Goal: Transaction & Acquisition: Subscribe to service/newsletter

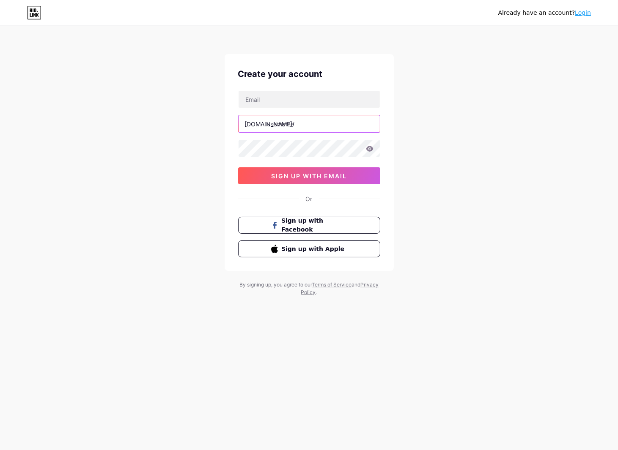
click at [296, 116] on input "text" at bounding box center [309, 123] width 141 height 17
type input "aicvgenius"
click at [293, 98] on input "text" at bounding box center [309, 99] width 141 height 17
type input "[DOMAIN_NAME][EMAIL_ADDRESS][DOMAIN_NAME]"
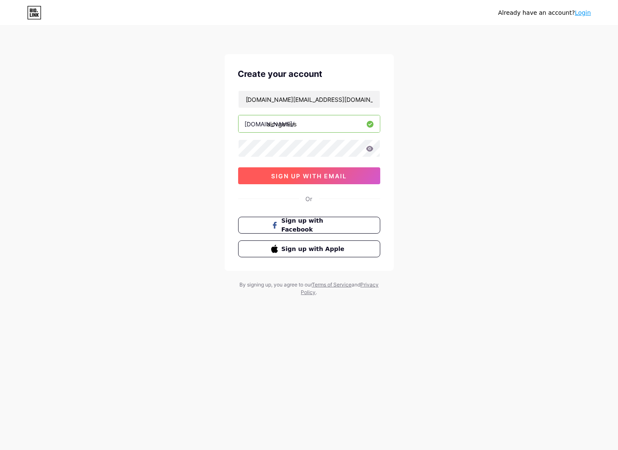
click at [357, 176] on button "sign up with email" at bounding box center [309, 175] width 142 height 17
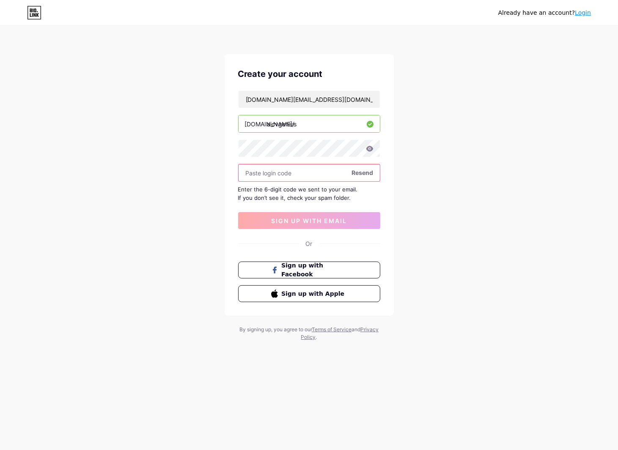
paste input "141164"
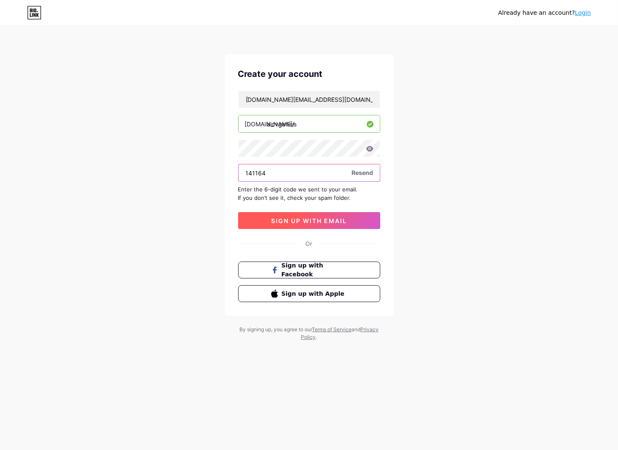
type input "141164"
click at [315, 217] on span "sign up with email" at bounding box center [309, 220] width 76 height 7
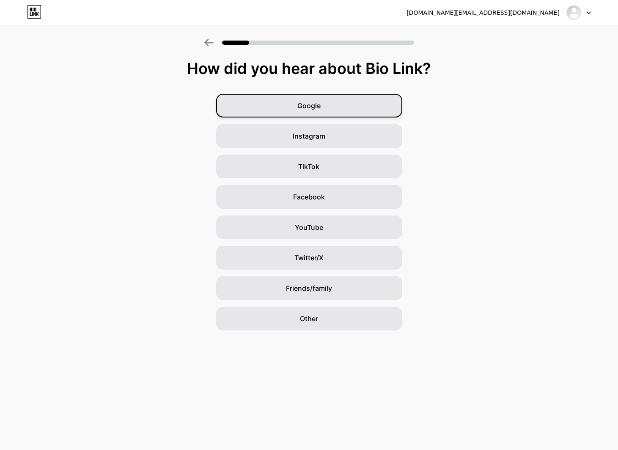
click at [375, 104] on div "Google" at bounding box center [309, 106] width 186 height 24
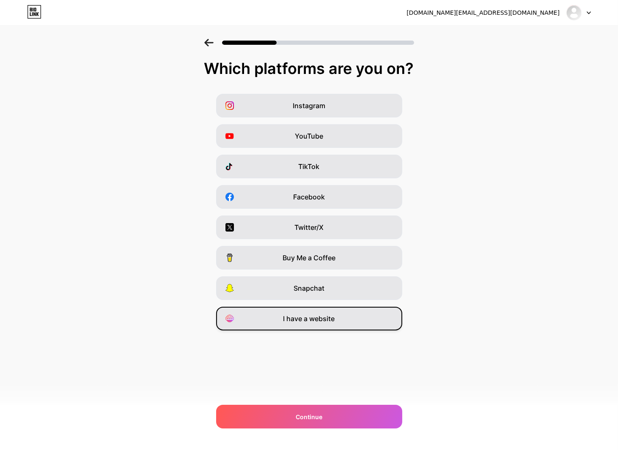
click at [377, 324] on div "I have a website" at bounding box center [309, 319] width 186 height 24
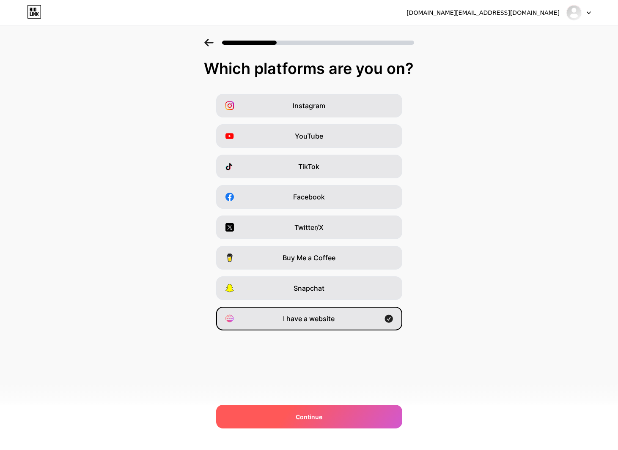
click at [370, 414] on div "Continue" at bounding box center [309, 417] width 186 height 24
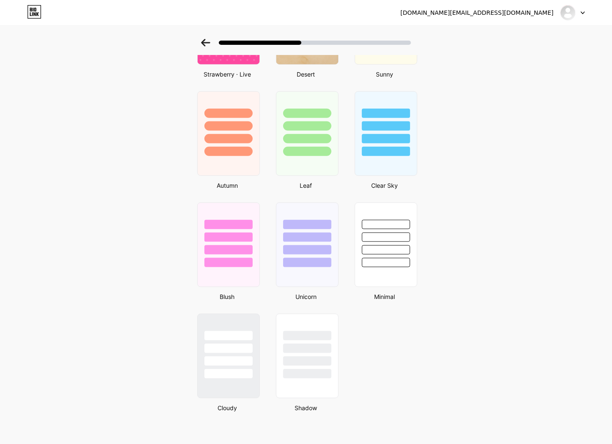
scroll to position [350, 0]
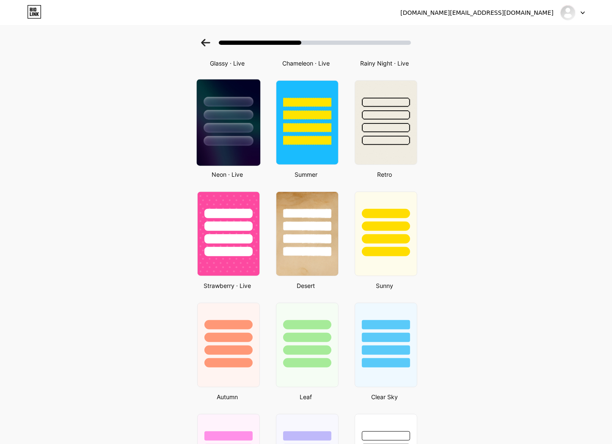
click at [233, 134] on div at bounding box center [228, 113] width 63 height 66
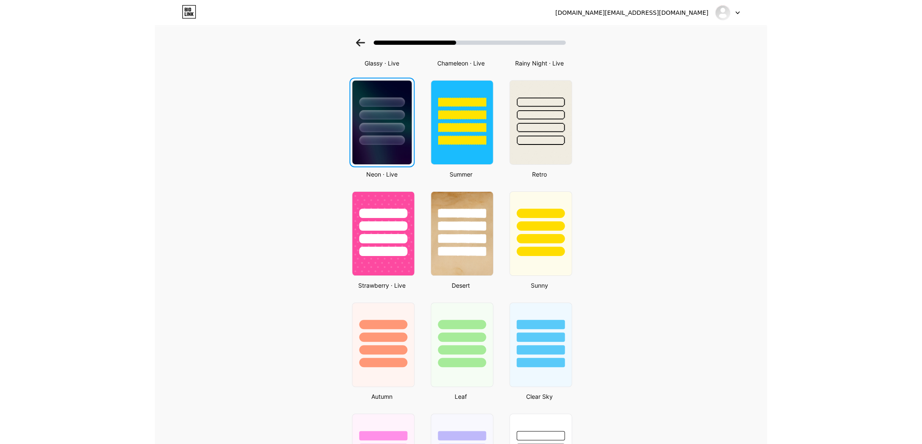
scroll to position [0, 0]
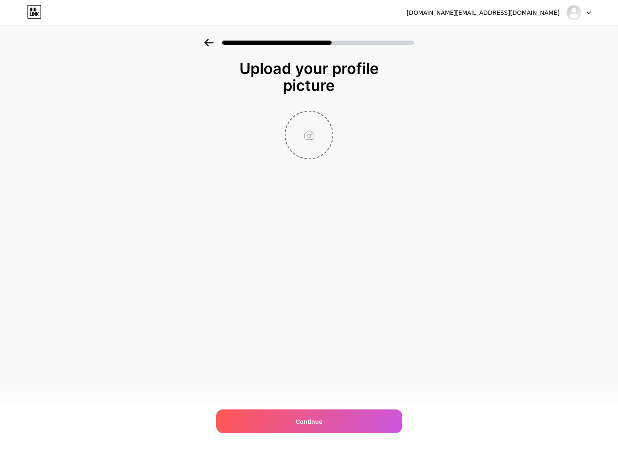
click at [313, 130] on input "file" at bounding box center [308, 135] width 47 height 47
type input "C:\fakepath\favicon.jpg"
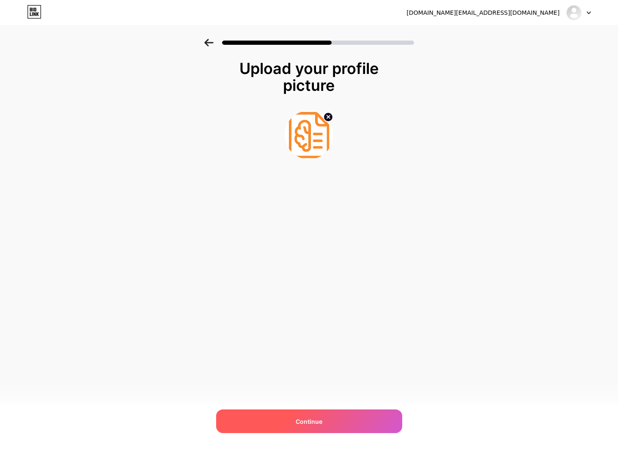
click at [374, 421] on div "Continue" at bounding box center [309, 422] width 186 height 24
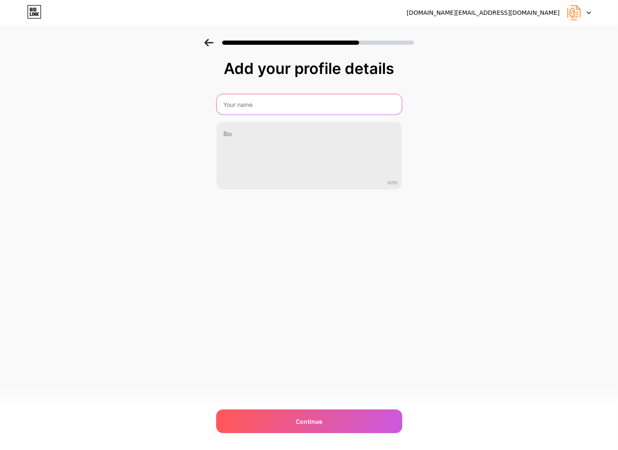
click at [272, 101] on input "text" at bounding box center [309, 104] width 185 height 20
type input "aiCVgenius"
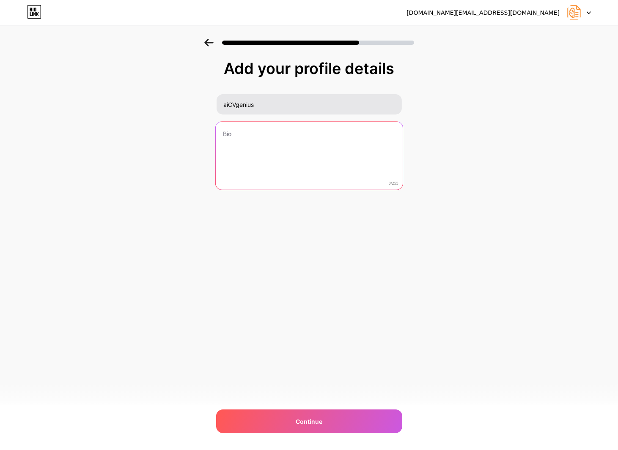
paste textarea "help job seekers build clean, ATS-friendly resumes—fast. Practical templates, e…"
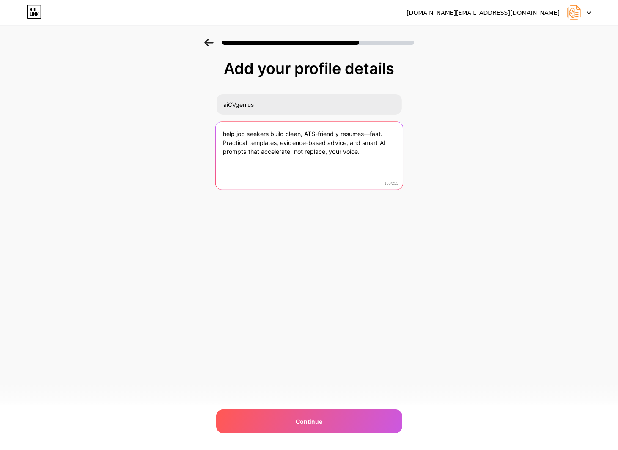
click at [234, 132] on textarea "help job seekers build clean, ATS-friendly resumes—fast. Practical templates, e…" at bounding box center [308, 156] width 187 height 69
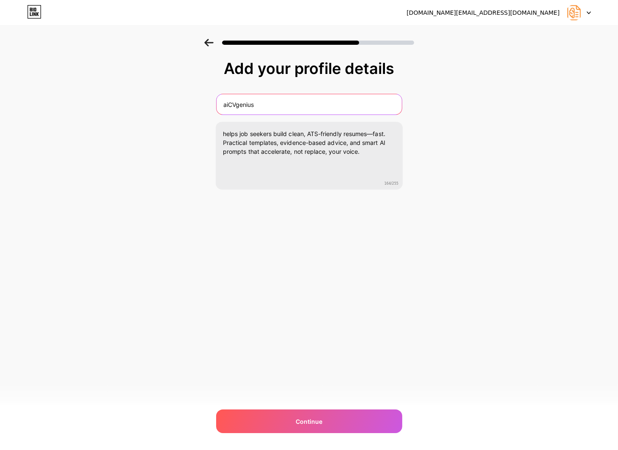
drag, startPoint x: 281, startPoint y: 104, endPoint x: 206, endPoint y: 105, distance: 75.7
click at [208, 104] on div "Add your profile details aiCVgenius helps job seekers build clean, ATS-friendly…" at bounding box center [309, 135] width 618 height 193
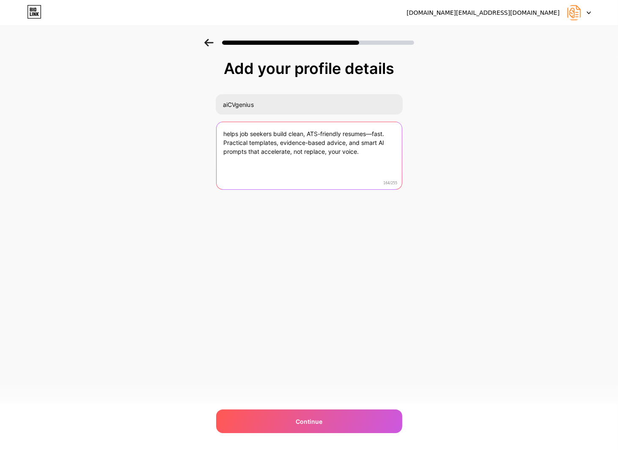
click at [224, 131] on textarea "helps job seekers build clean, ATS-friendly resumes—fast. Practical templates, …" at bounding box center [309, 156] width 185 height 68
paste textarea "aiCVgenius"
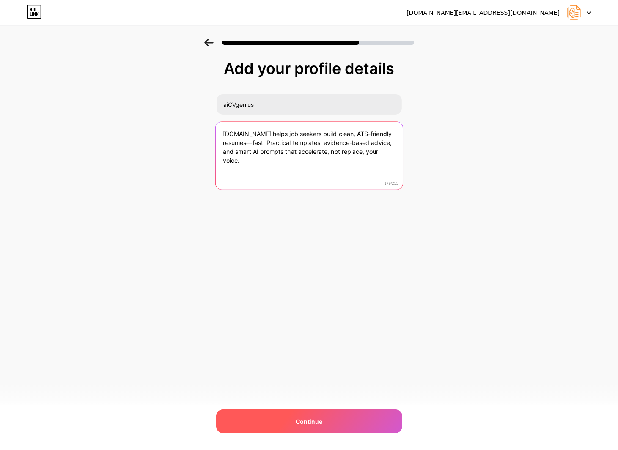
type textarea "[DOMAIN_NAME] helps job seekers build clean, ATS-friendly resumes—fast. Practic…"
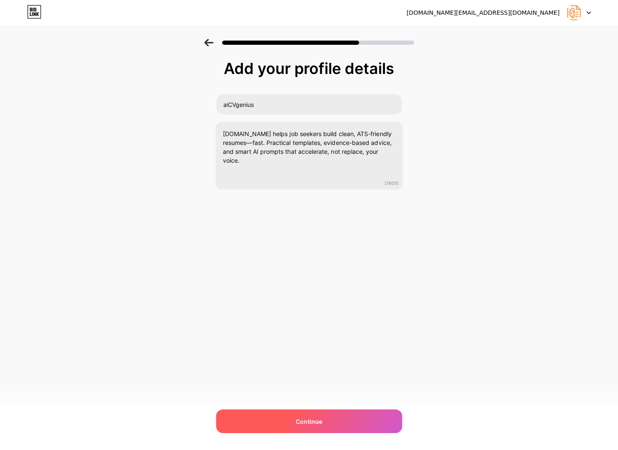
click at [303, 416] on div "Continue" at bounding box center [309, 422] width 186 height 24
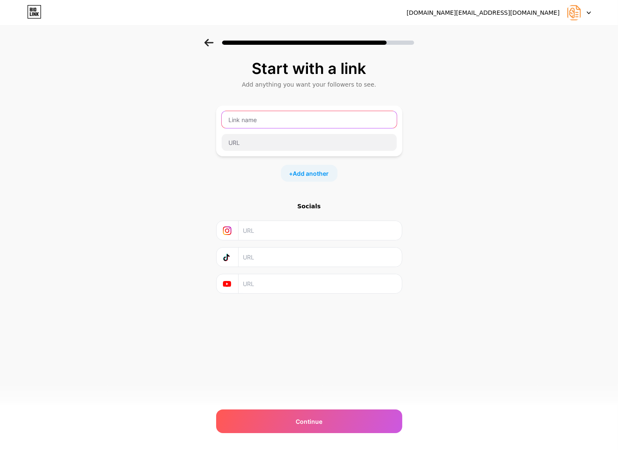
click at [292, 123] on input "text" at bounding box center [309, 119] width 175 height 17
drag, startPoint x: 278, startPoint y: 120, endPoint x: 179, endPoint y: 121, distance: 99.4
click at [178, 121] on div "Start with a link Add anything you want your followers to see. aicvgenius + Add…" at bounding box center [309, 187] width 618 height 297
type input "Website"
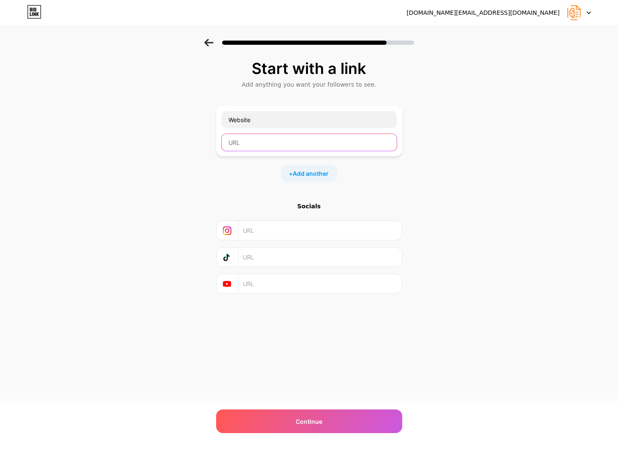
click at [279, 144] on input "text" at bounding box center [309, 142] width 175 height 17
paste input "[URL][DOMAIN_NAME]"
type input "[URL][DOMAIN_NAME]"
click at [298, 171] on span "Add another" at bounding box center [311, 173] width 36 height 9
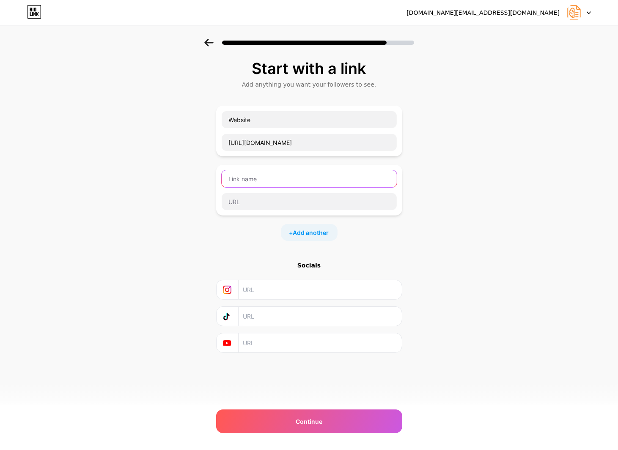
click at [296, 173] on input "text" at bounding box center [309, 178] width 175 height 17
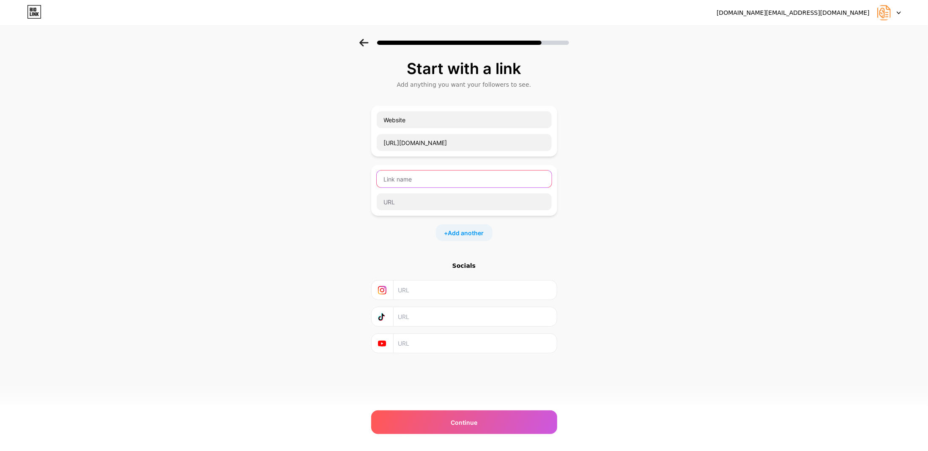
type input "G"
type input "Linkedin"
click at [436, 200] on input "text" at bounding box center [464, 201] width 175 height 17
paste input "[URL][DOMAIN_NAME]"
type input "[URL][DOMAIN_NAME]"
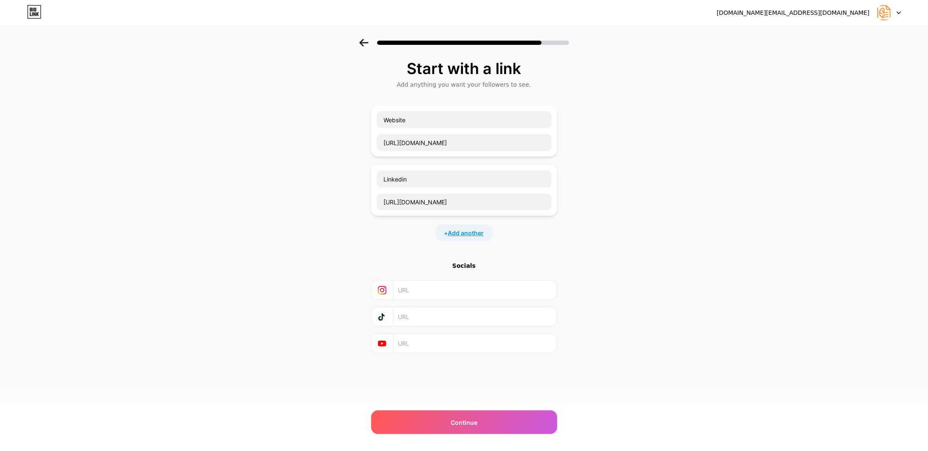
click at [469, 233] on span "Add another" at bounding box center [466, 232] width 36 height 9
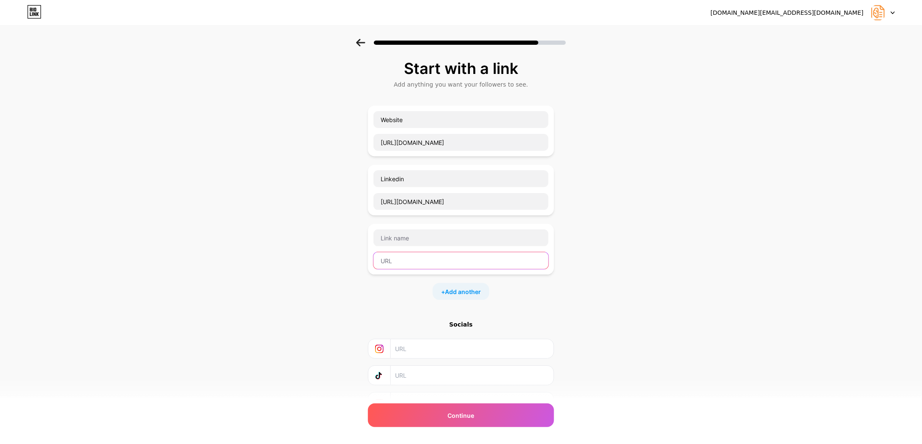
click at [433, 261] on input "text" at bounding box center [460, 260] width 175 height 17
paste input "[URL][DOMAIN_NAME]"
type input "[URL][DOMAIN_NAME]"
click at [430, 242] on input "text" at bounding box center [460, 238] width 175 height 17
type input "Facebook"
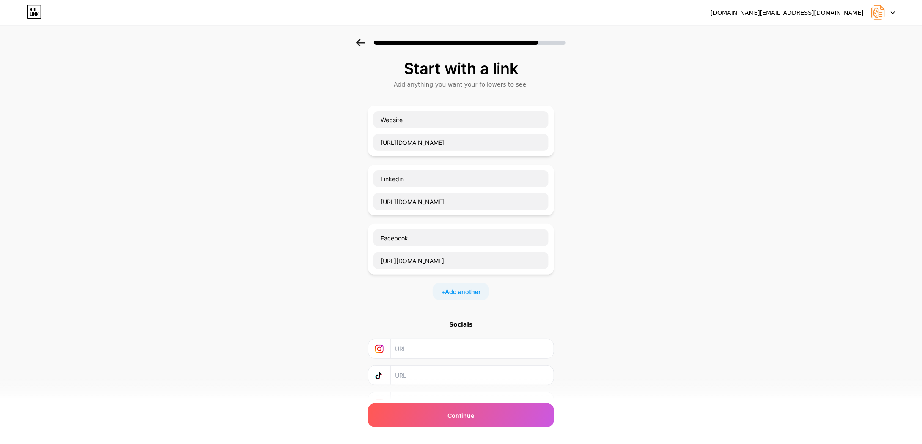
click at [472, 283] on div "+ Add another" at bounding box center [461, 291] width 57 height 17
click at [428, 295] on input "text" at bounding box center [460, 297] width 175 height 17
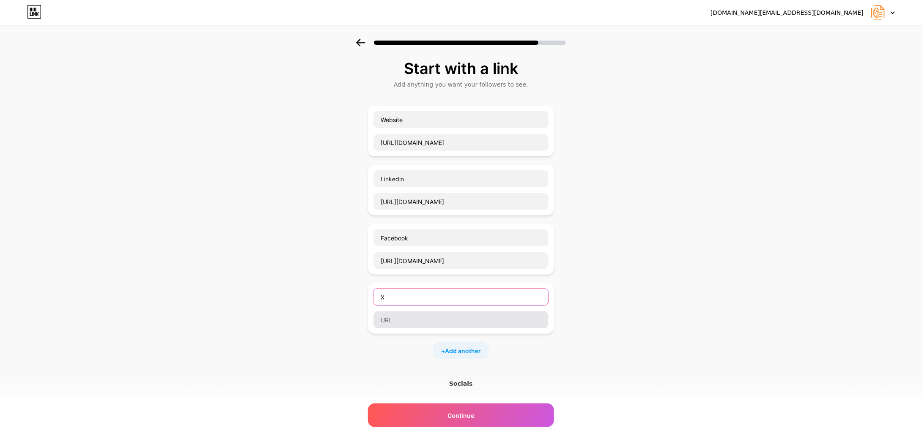
type input "X"
click at [419, 319] on input "text" at bounding box center [460, 320] width 175 height 17
paste input "[URL][DOMAIN_NAME]"
type input "[URL][DOMAIN_NAME]"
click at [468, 350] on span "Add another" at bounding box center [463, 351] width 36 height 9
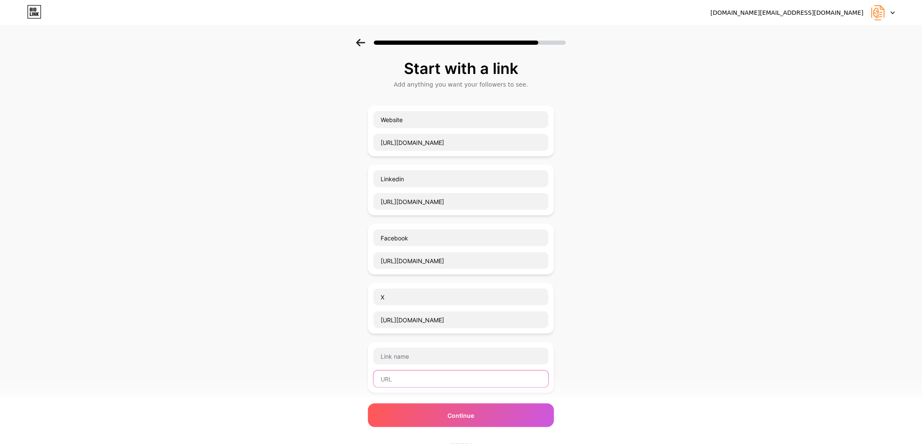
click at [429, 376] on input "text" at bounding box center [460, 379] width 175 height 17
paste input "[URL][DOMAIN_NAME]"
type input "[URL][DOMAIN_NAME]"
click at [424, 355] on input "text" at bounding box center [460, 356] width 175 height 17
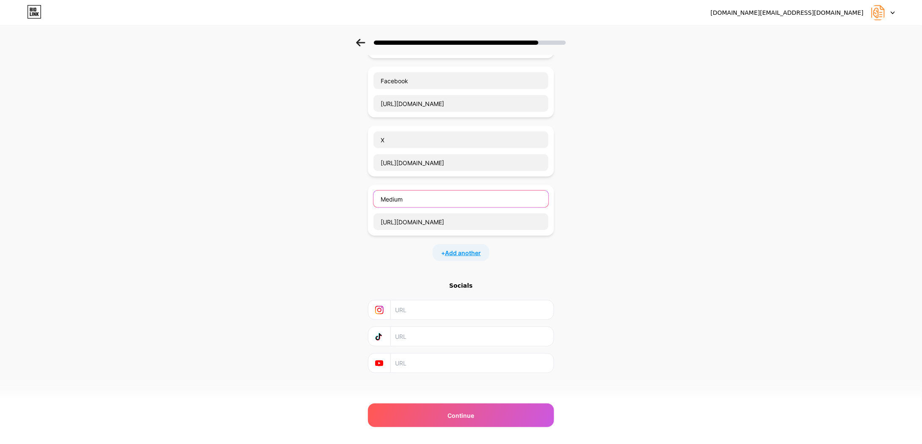
type input "Medium"
click at [462, 250] on span "Add another" at bounding box center [463, 253] width 36 height 9
click at [452, 276] on input "text" at bounding box center [460, 281] width 175 height 17
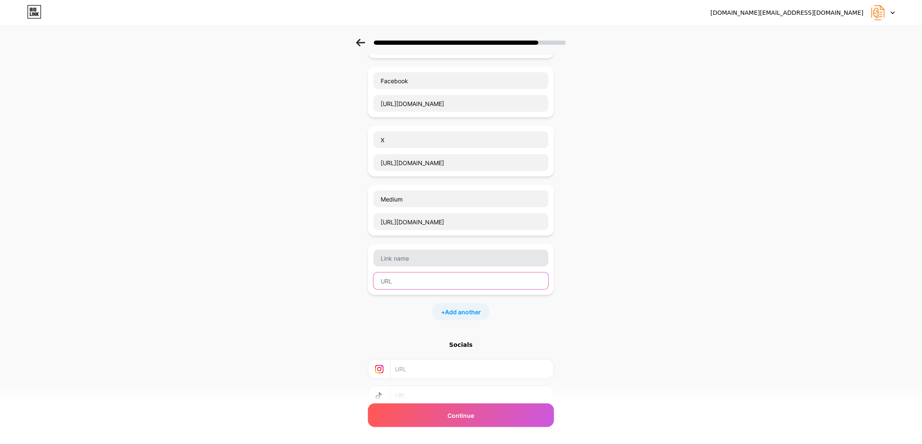
paste input "[URL][DOMAIN_NAME]"
type input "[URL][DOMAIN_NAME]"
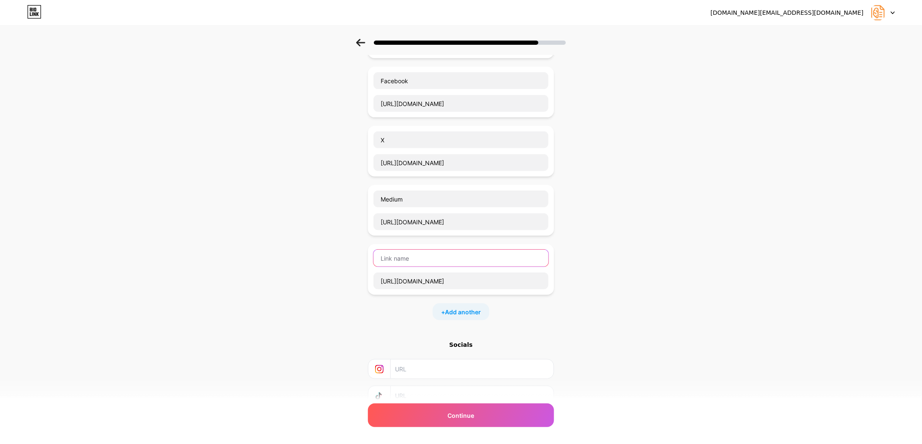
click at [436, 260] on input "text" at bounding box center [460, 258] width 175 height 17
type input "Pinterest"
click at [471, 308] on span "Add another" at bounding box center [463, 312] width 36 height 9
click at [417, 314] on input "text" at bounding box center [460, 317] width 175 height 17
paste input "[URL][DOMAIN_NAME]"
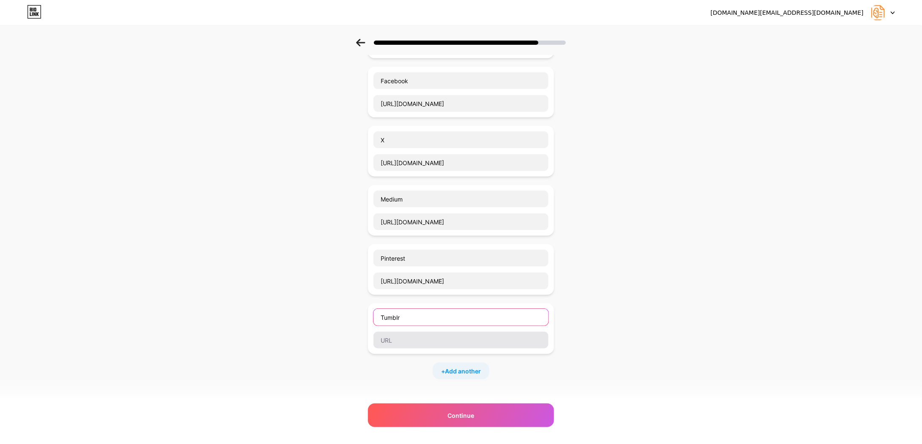
type input "Tumblr"
click at [403, 336] on input "text" at bounding box center [460, 340] width 175 height 17
paste input "[URL][DOMAIN_NAME]"
type input "[URL][DOMAIN_NAME]"
click at [480, 367] on span "Add another" at bounding box center [463, 371] width 36 height 9
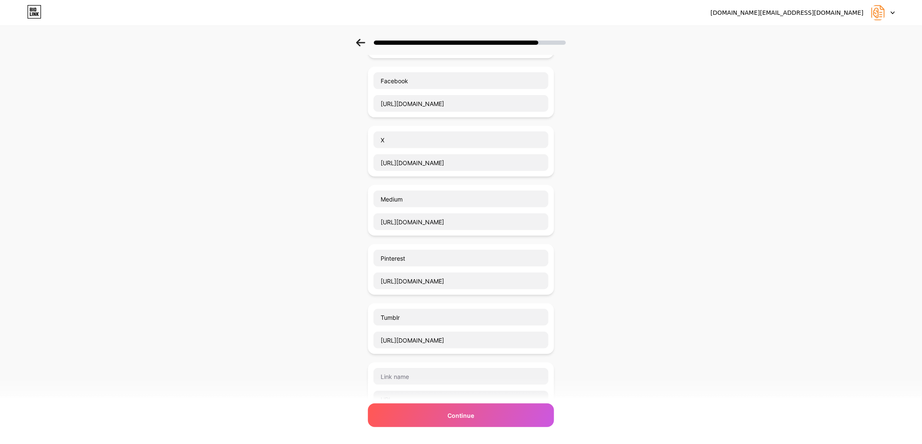
scroll to position [326, 0]
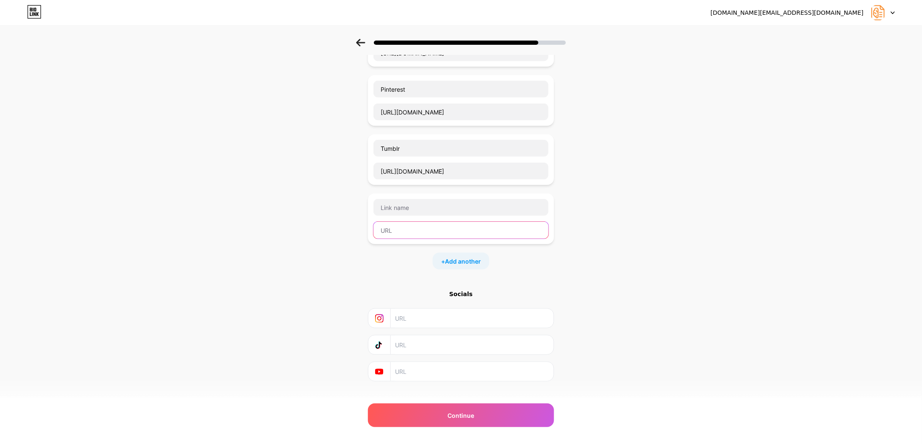
click at [426, 226] on input "text" at bounding box center [460, 230] width 175 height 17
paste input "[URL][DOMAIN_NAME]"
type input "[URL][DOMAIN_NAME]"
click at [416, 203] on input "text" at bounding box center [460, 207] width 175 height 17
type input "[DOMAIN_NAME]"
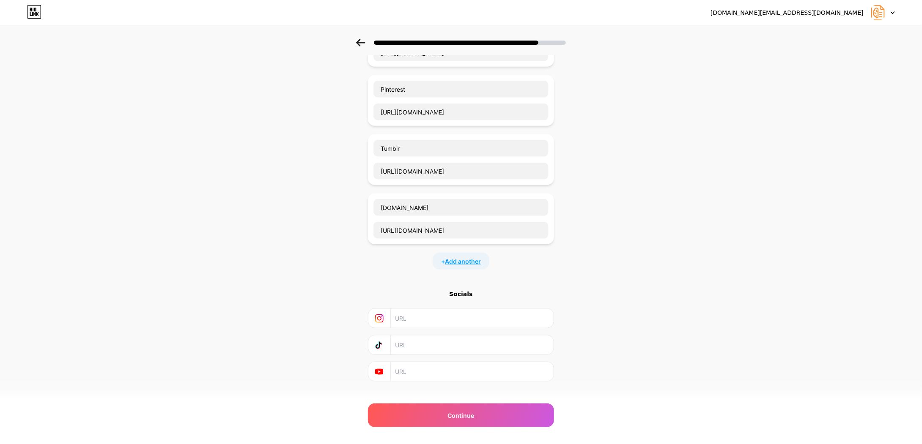
click at [461, 257] on span "Add another" at bounding box center [463, 261] width 36 height 9
click at [453, 281] on input "text" at bounding box center [460, 289] width 175 height 17
paste input "[URL][DOMAIN_NAME]"
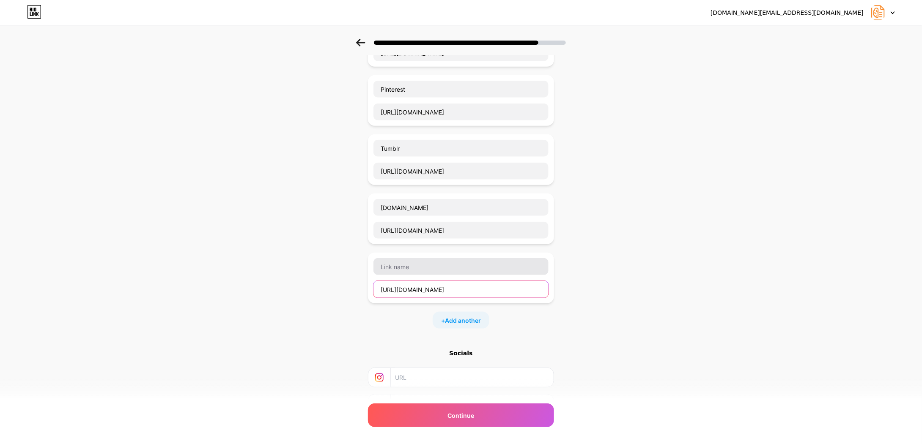
type input "[URL][DOMAIN_NAME]"
click at [438, 263] on input "text" at bounding box center [460, 266] width 175 height 17
type input "Flipboard"
click at [467, 316] on span "Add another" at bounding box center [463, 320] width 36 height 9
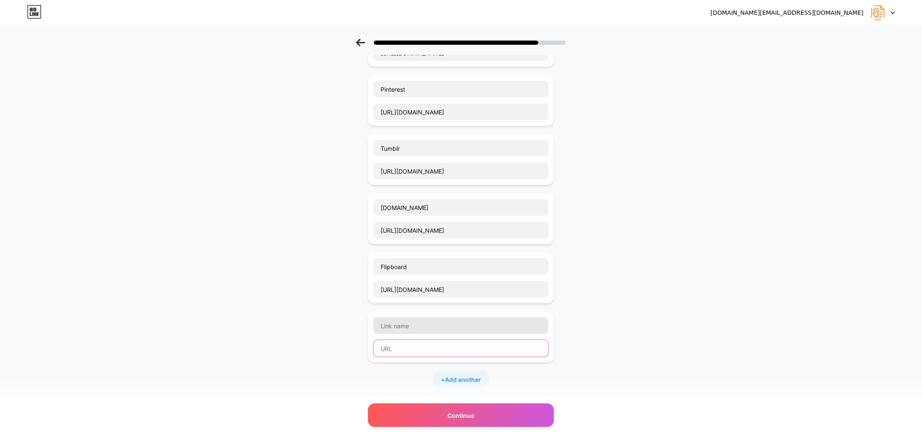
drag, startPoint x: 442, startPoint y: 337, endPoint x: 436, endPoint y: 327, distance: 11.8
click at [442, 340] on input "text" at bounding box center [460, 348] width 175 height 17
paste input "[URL][DOMAIN_NAME]"
type input "[URL][DOMAIN_NAME]"
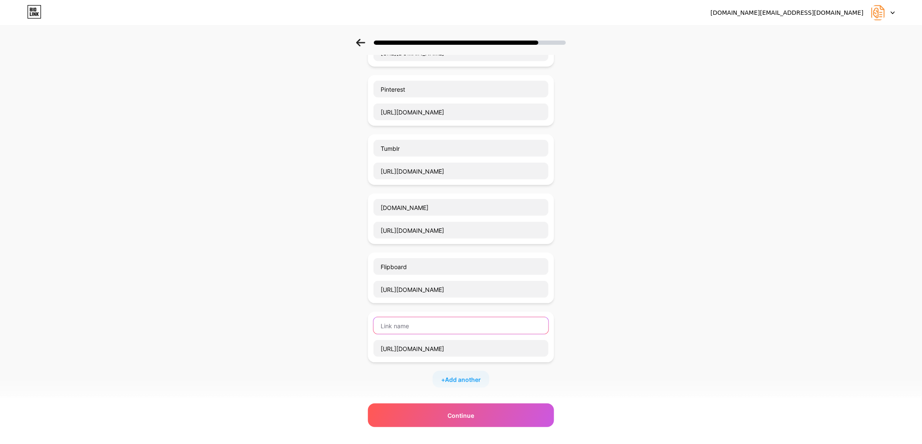
click at [429, 318] on input "text" at bounding box center [460, 326] width 175 height 17
type input "Gitlab"
click at [461, 376] on span "Add another" at bounding box center [463, 380] width 36 height 9
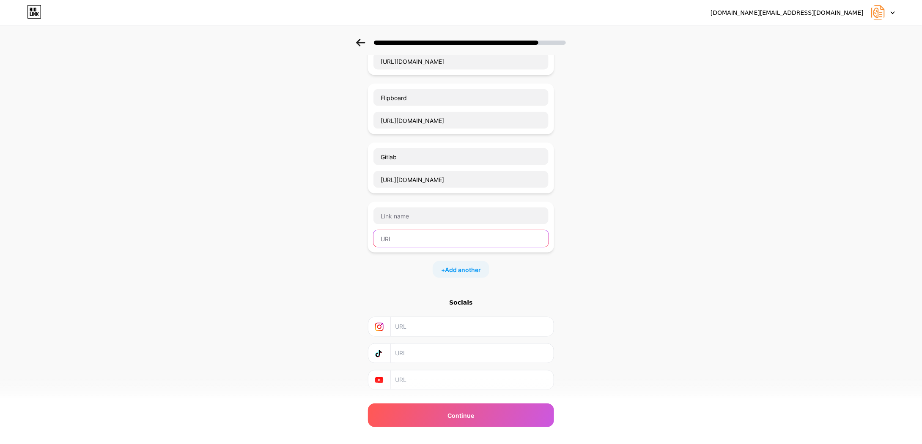
click at [414, 236] on input "text" at bounding box center [460, 238] width 175 height 17
paste input "[URL][DOMAIN_NAME]"
type input "[URL][DOMAIN_NAME]"
click at [423, 210] on input "text" at bounding box center [460, 216] width 175 height 17
type input "Wellfound"
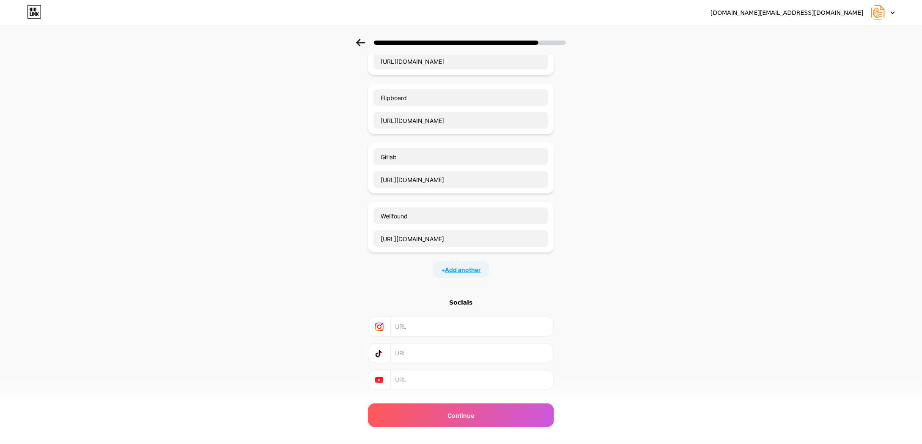
click at [462, 266] on span "Add another" at bounding box center [463, 270] width 36 height 9
click at [439, 290] on input "text" at bounding box center [460, 298] width 175 height 17
paste input "[URL][DOMAIN_NAME]"
type input "[URL][DOMAIN_NAME]"
click at [431, 270] on input "text" at bounding box center [460, 275] width 175 height 17
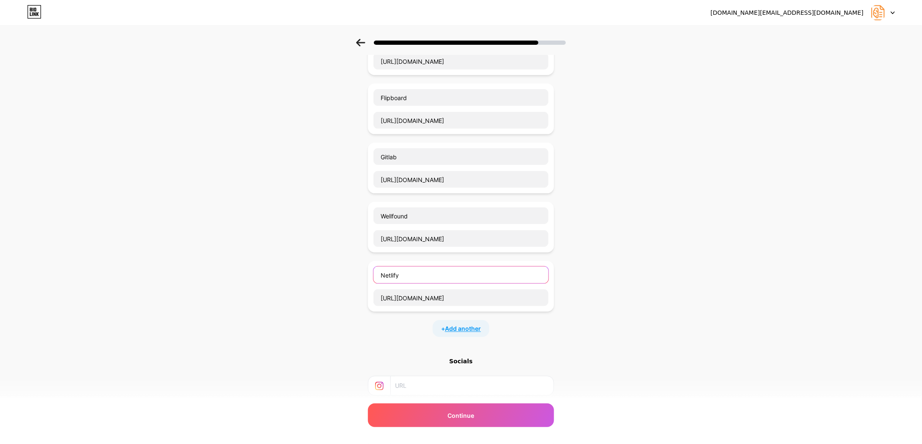
type input "Netlify"
click at [464, 325] on span "Add another" at bounding box center [463, 329] width 36 height 9
drag, startPoint x: 423, startPoint y: 356, endPoint x: 419, endPoint y: 348, distance: 9.7
click at [423, 356] on input "text" at bounding box center [460, 357] width 175 height 17
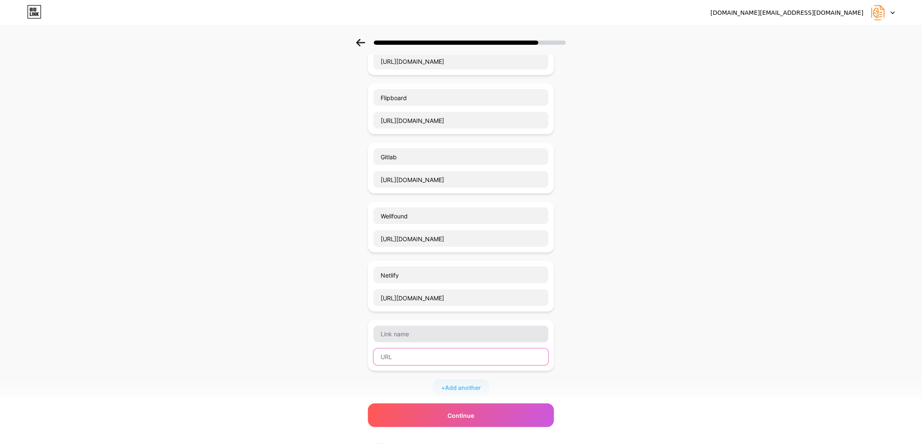
paste input "[URL][DOMAIN_NAME]"
type input "[URL][DOMAIN_NAME]"
click at [418, 329] on input "text" at bounding box center [460, 334] width 175 height 17
type input "Notion"
click at [463, 384] on span "Add another" at bounding box center [463, 388] width 36 height 9
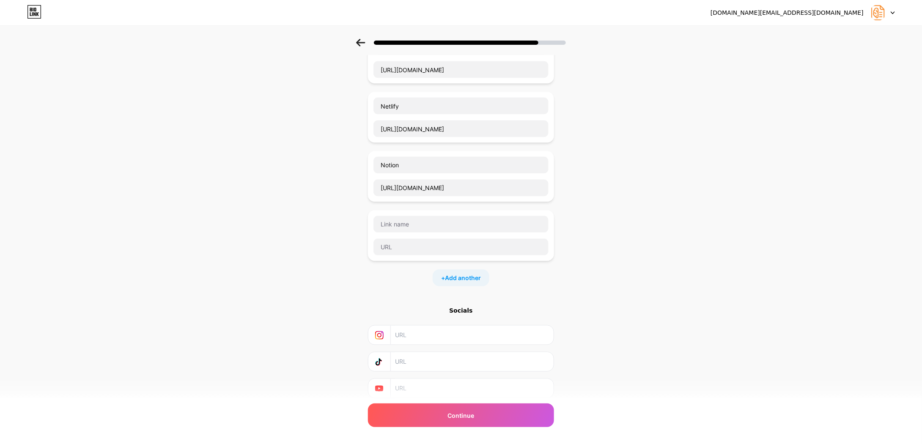
scroll to position [684, 0]
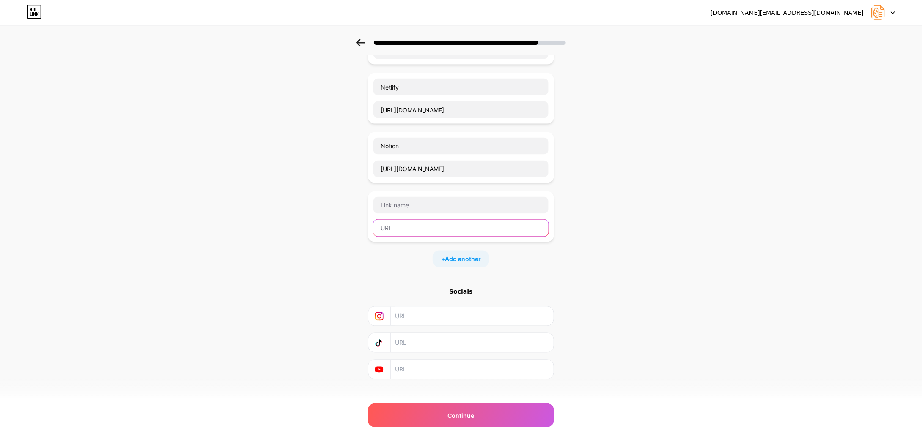
drag, startPoint x: 407, startPoint y: 220, endPoint x: 409, endPoint y: 214, distance: 6.7
click at [407, 220] on input "text" at bounding box center [460, 228] width 175 height 17
paste input "[URL][DOMAIN_NAME]"
type input "[URL][DOMAIN_NAME]"
click at [412, 201] on input "text" at bounding box center [460, 205] width 175 height 17
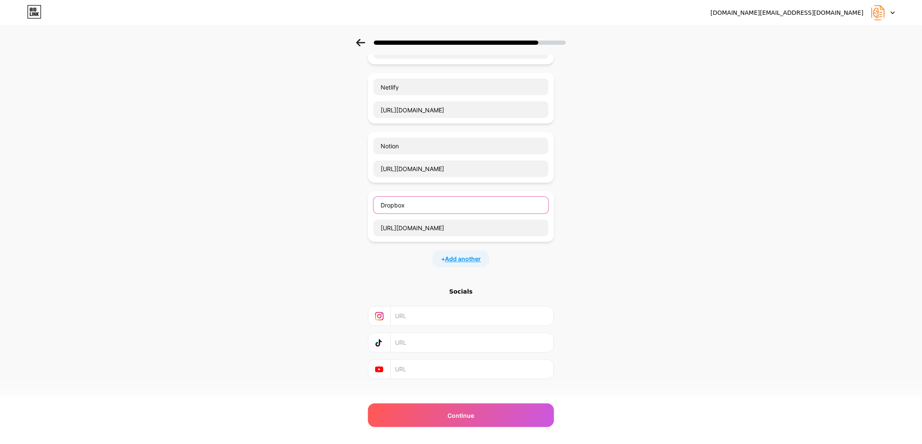
type input "Dropbox"
click at [469, 255] on span "Add another" at bounding box center [463, 259] width 36 height 9
click at [442, 279] on input "text" at bounding box center [460, 287] width 175 height 17
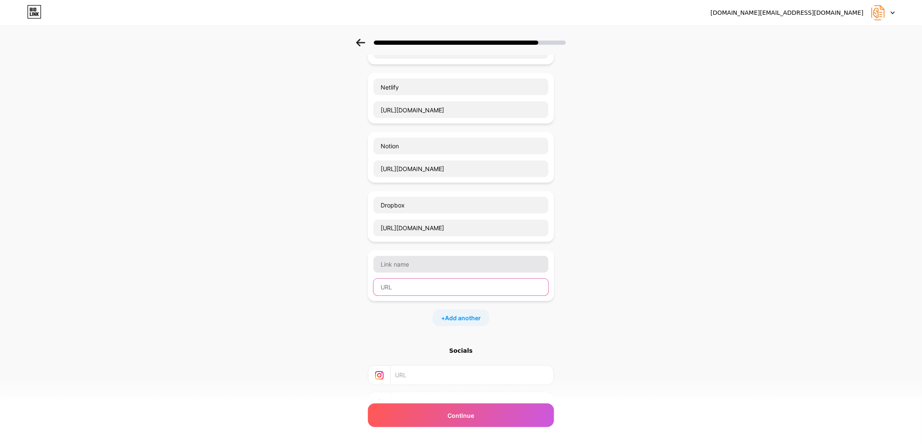
paste input "[URL][DOMAIN_NAME]"
type input "[URL][DOMAIN_NAME]"
click at [432, 261] on input "text" at bounding box center [460, 264] width 175 height 17
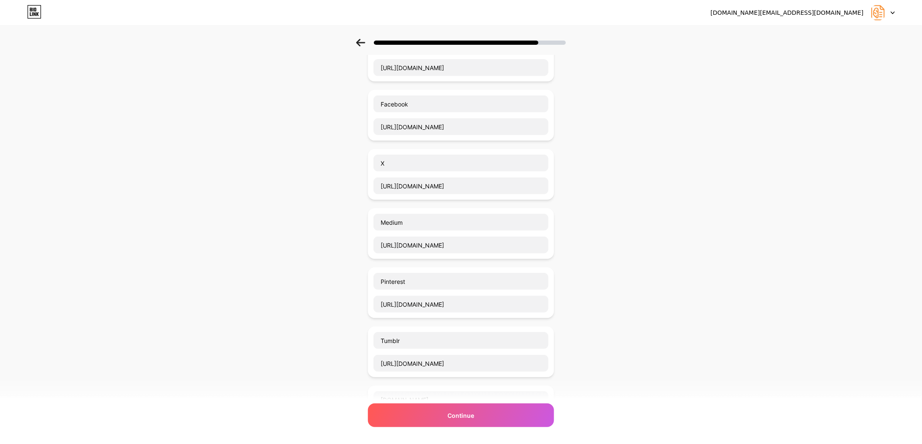
scroll to position [92, 0]
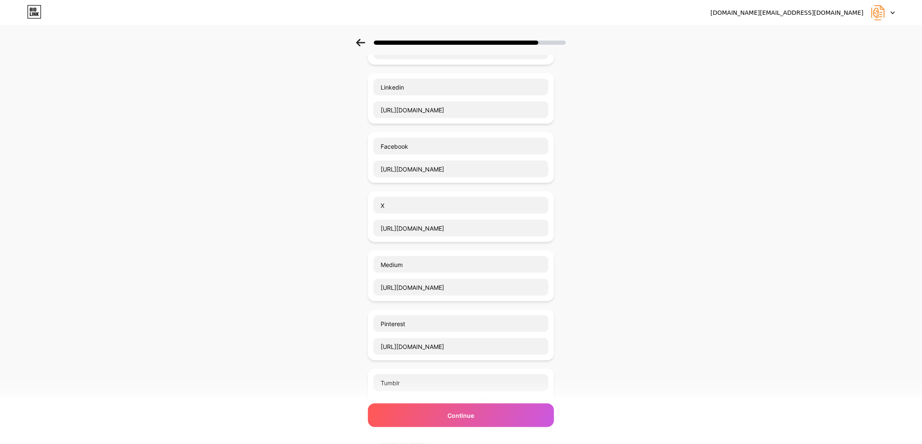
type input "Hackmd"
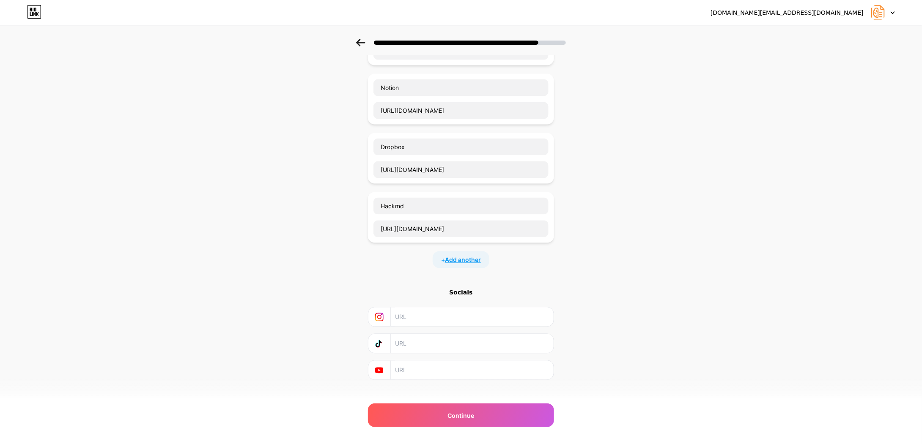
click at [469, 256] on span "Add another" at bounding box center [463, 260] width 36 height 9
click at [437, 280] on input "text" at bounding box center [460, 288] width 175 height 17
paste input "[URL][DOMAIN_NAME]"
type input "[URL][DOMAIN_NAME]"
click at [431, 258] on input "text" at bounding box center [460, 265] width 175 height 17
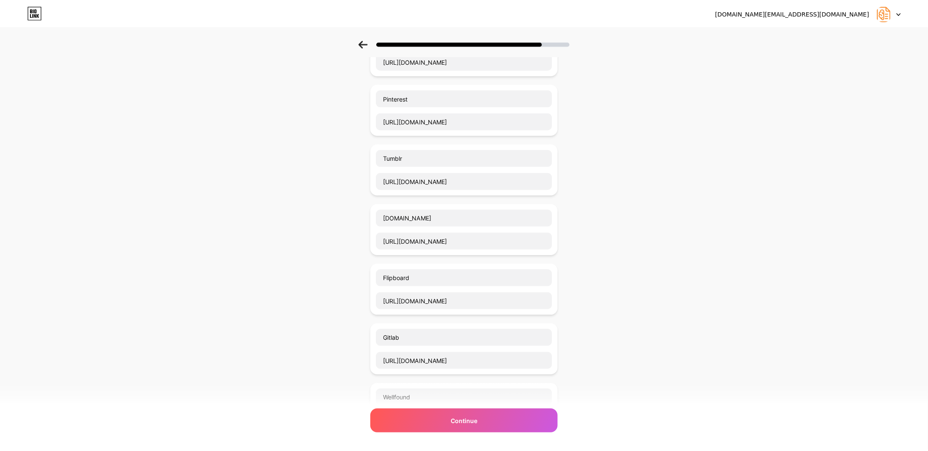
scroll to position [0, 0]
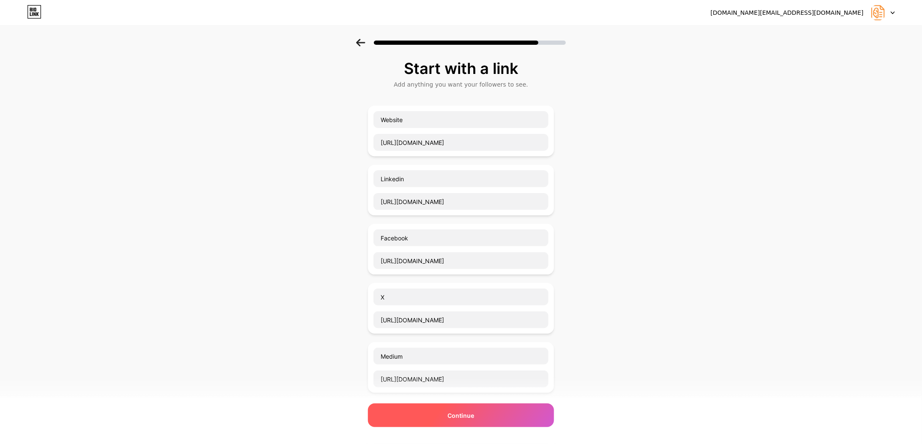
type input "Github"
click at [487, 417] on div "Continue" at bounding box center [461, 416] width 186 height 24
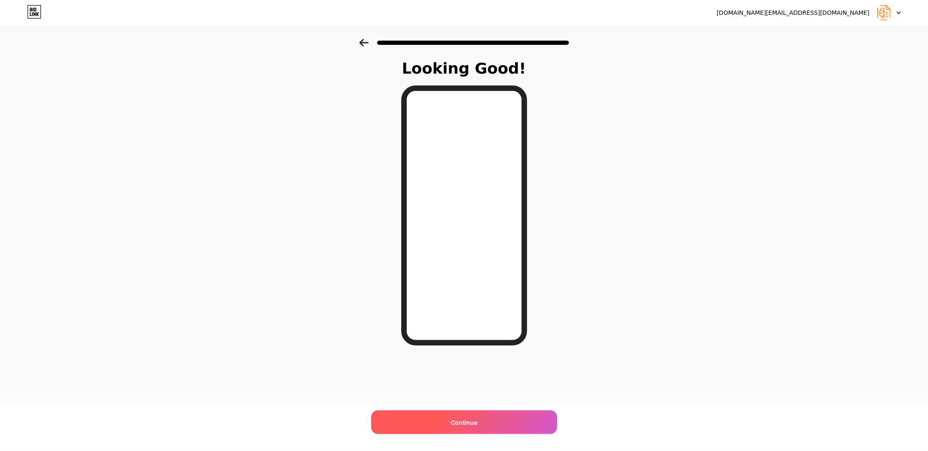
click at [502, 420] on div "Continue" at bounding box center [464, 422] width 186 height 24
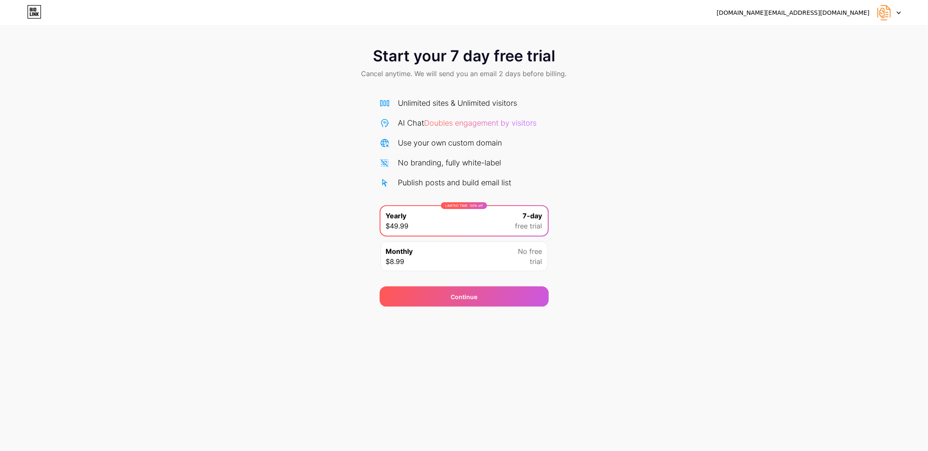
click at [617, 230] on div "Start your 7 day free trial Cancel anytime. We will send you an email 2 days be…" at bounding box center [464, 173] width 928 height 268
click at [587, 226] on div "Start your 7 day free trial Cancel anytime. We will send you an email 2 days be…" at bounding box center [464, 173] width 928 height 268
click at [617, 262] on div "Start your 7 day free trial Cancel anytime. We will send you an email 2 days be…" at bounding box center [464, 173] width 928 height 268
click at [562, 164] on div "Start your 7 day free trial Cancel anytime. We will send you an email 2 days be…" at bounding box center [464, 173] width 928 height 268
click at [474, 118] on span "Doubles engagement by visitors" at bounding box center [481, 122] width 112 height 9
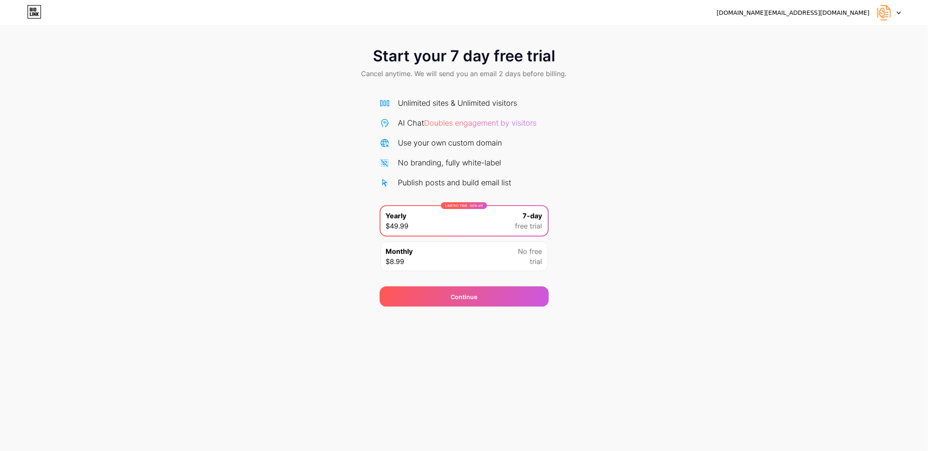
click at [496, 149] on div "Unlimited sites & Unlimited visitors AI Chat Doubles engagement by visitors Use…" at bounding box center [464, 142] width 169 height 91
drag, startPoint x: 397, startPoint y: 74, endPoint x: 599, endPoint y: 103, distance: 204.1
click at [566, 76] on div "Start your 7 day free trial Cancel anytime. We will send you an email 2 days be…" at bounding box center [464, 64] width 928 height 50
click at [602, 125] on div "Start your 7 day free trial Cancel anytime. We will send you an email 2 days be…" at bounding box center [464, 173] width 928 height 268
click at [520, 67] on div "Start your 7 day free trial Cancel anytime. We will send you an email 2 days be…" at bounding box center [464, 64] width 928 height 50
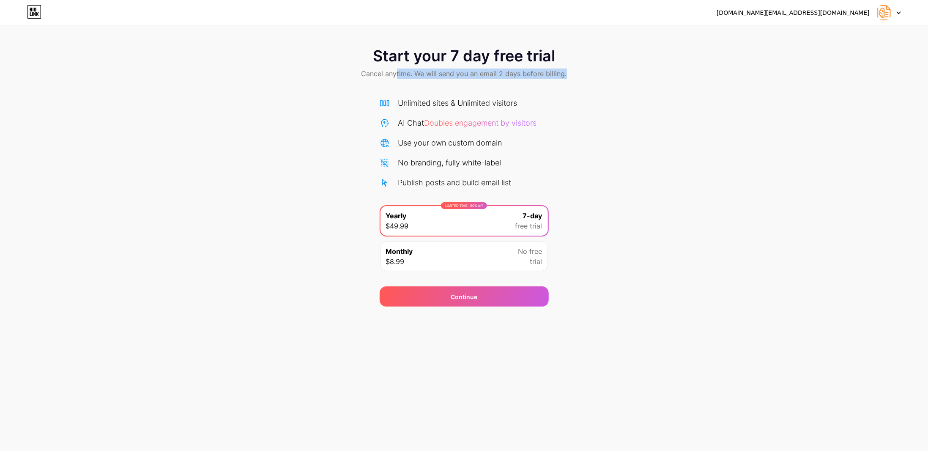
click at [617, 85] on div "Start your 7 day free trial Cancel anytime. We will send you an email 2 days be…" at bounding box center [464, 64] width 928 height 50
click at [617, 227] on div "Start your 7 day free trial Cancel anytime. We will send you an email 2 days be…" at bounding box center [464, 173] width 928 height 268
click at [496, 259] on div "Monthly $8.99 No free trial" at bounding box center [464, 256] width 167 height 30
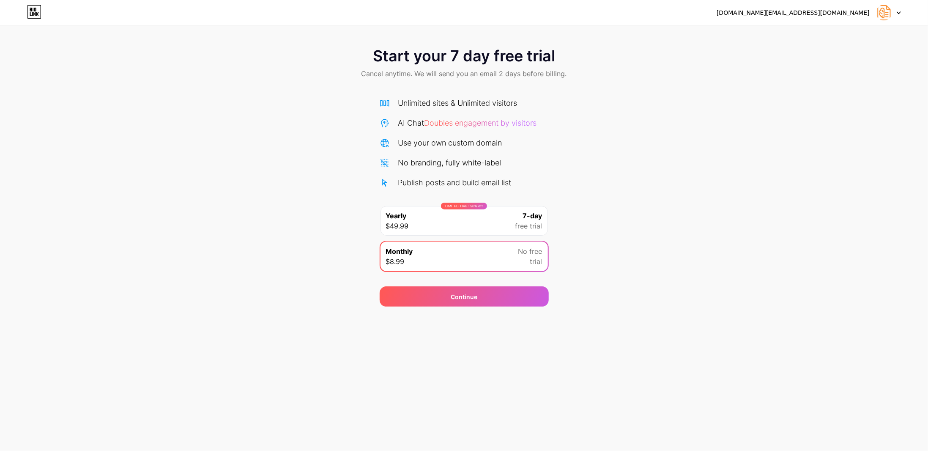
click at [617, 204] on div "Start your 7 day free trial Cancel anytime. We will send you an email 2 days be…" at bounding box center [464, 173] width 928 height 268
click at [617, 12] on img at bounding box center [884, 13] width 16 height 16
click at [617, 17] on div "[DOMAIN_NAME][EMAIL_ADDRESS][DOMAIN_NAME]" at bounding box center [809, 12] width 184 height 15
click at [617, 14] on div "[DOMAIN_NAME][EMAIL_ADDRESS][DOMAIN_NAME]" at bounding box center [793, 12] width 153 height 9
click at [442, 86] on div "Start your 7 day free trial Cancel anytime. We will send you an email 2 days be…" at bounding box center [464, 64] width 928 height 50
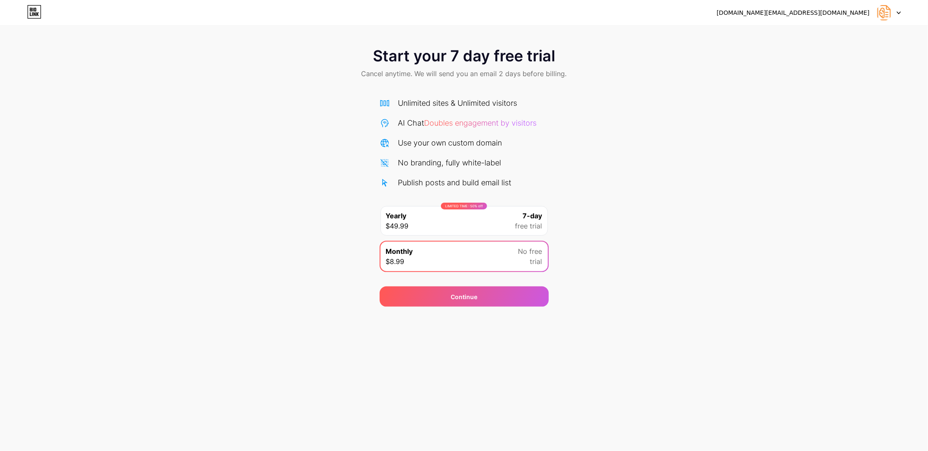
click at [450, 61] on span "Start your 7 day free trial" at bounding box center [464, 55] width 182 height 17
click at [482, 220] on div "LIMITED TIME : 50% off Yearly $49.99 7-day free trial" at bounding box center [464, 221] width 167 height 30
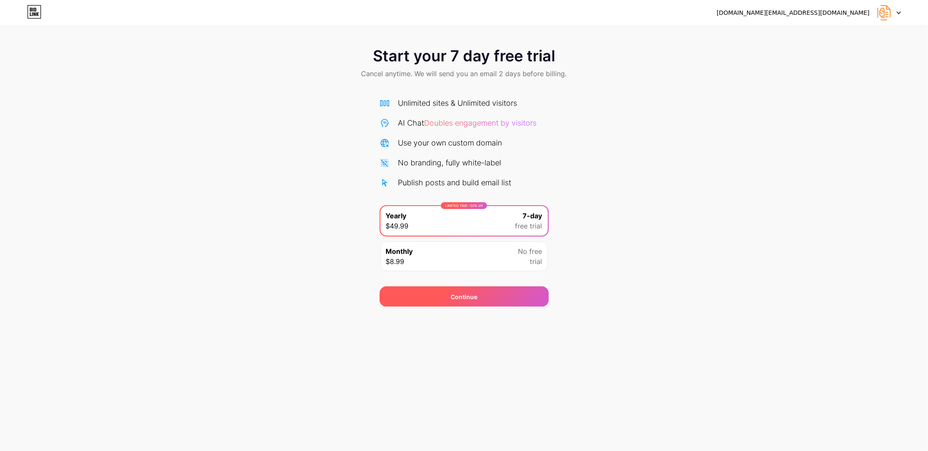
click at [494, 291] on div "Continue" at bounding box center [464, 296] width 169 height 20
click at [617, 222] on div "Start your 7 day free trial Cancel anytime. We will send you an email 2 days be…" at bounding box center [464, 173] width 928 height 268
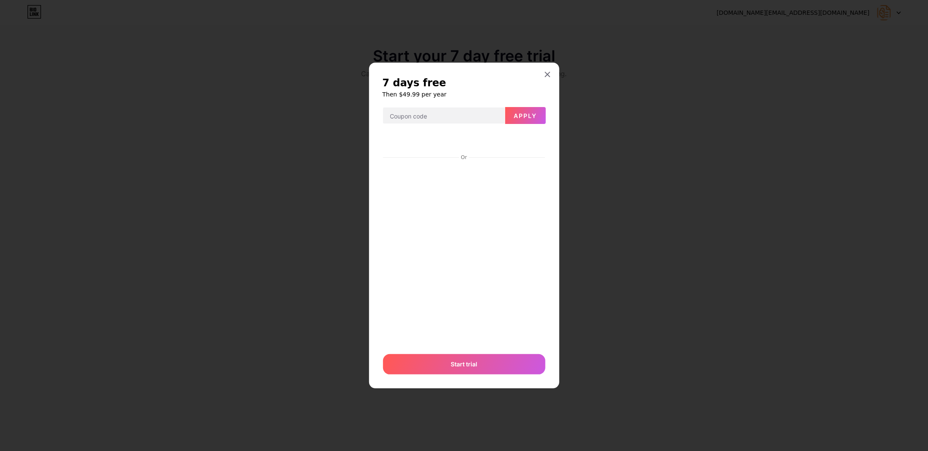
click at [550, 80] on div at bounding box center [547, 74] width 15 height 15
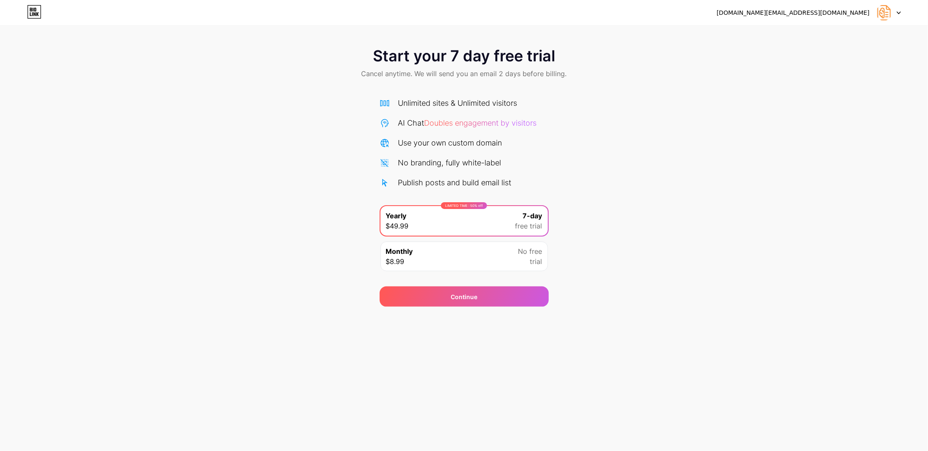
click at [562, 92] on div "Start your 7 day free trial Cancel anytime. We will send you an email 2 days be…" at bounding box center [464, 173] width 928 height 268
click at [39, 11] on icon at bounding box center [34, 12] width 14 height 14
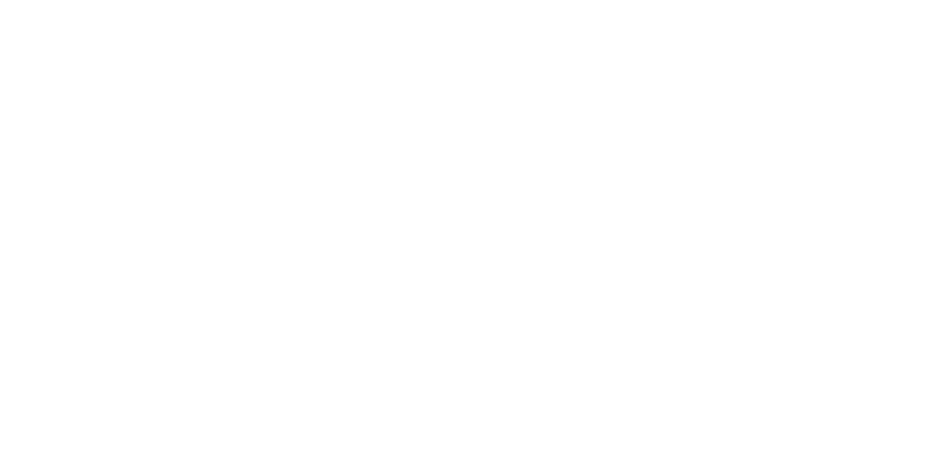
click at [175, 0] on html at bounding box center [464, 0] width 928 height 0
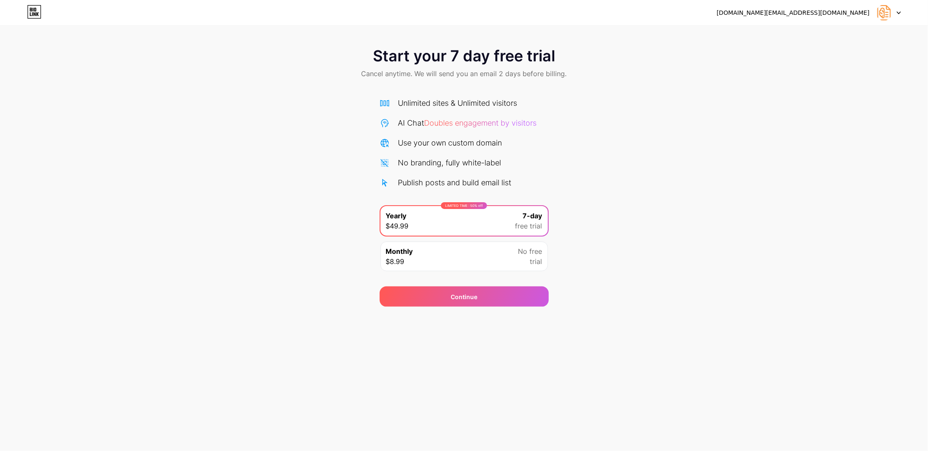
click at [34, 16] on icon at bounding box center [34, 12] width 14 height 14
